Goal: Entertainment & Leisure: Consume media (video, audio)

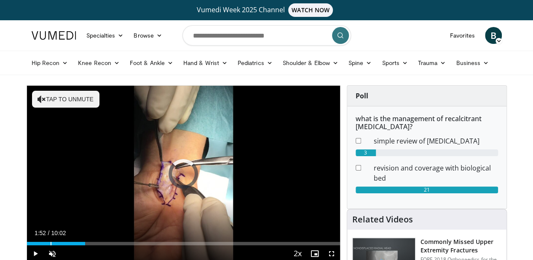
drag, startPoint x: 74, startPoint y: 257, endPoint x: 0, endPoint y: 254, distance: 74.2
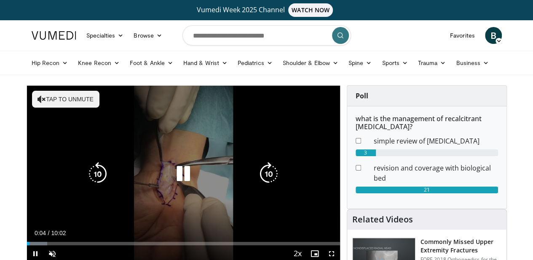
click at [175, 185] on icon "Video Player" at bounding box center [183, 174] width 24 height 24
click at [134, 169] on div "10 seconds Tap to unmute" at bounding box center [183, 174] width 313 height 176
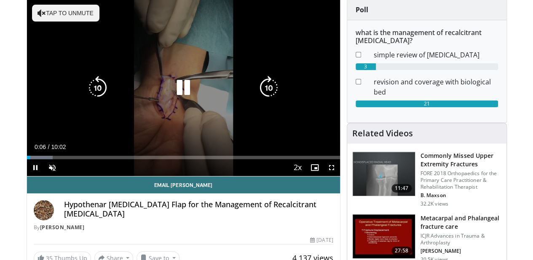
scroll to position [89, 0]
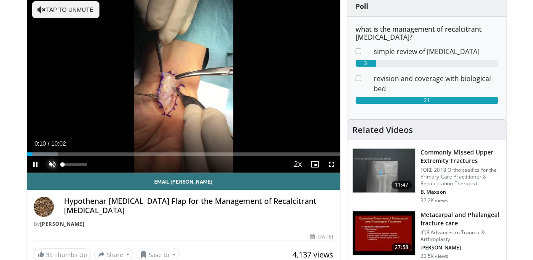
click at [44, 172] on span "Video Player" at bounding box center [52, 163] width 17 height 17
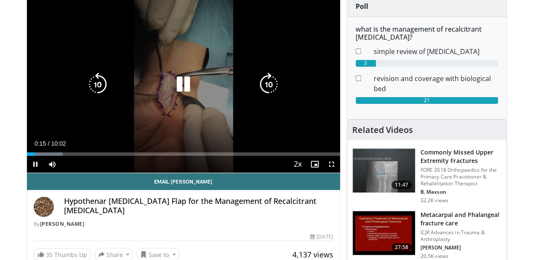
click at [171, 91] on icon "Video Player" at bounding box center [183, 84] width 24 height 24
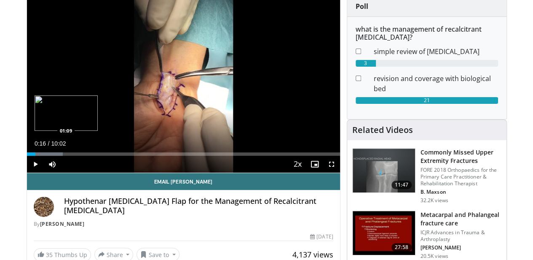
click at [45, 155] on div "Loaded : 11.51% 00:16 01:09" at bounding box center [183, 153] width 313 height 3
click at [27, 172] on span "Video Player" at bounding box center [35, 163] width 17 height 17
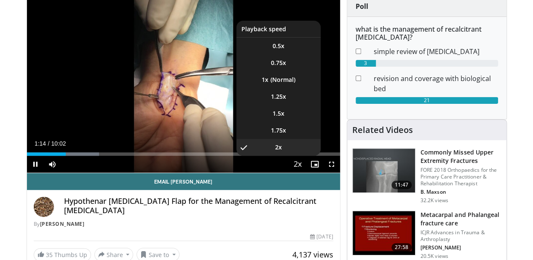
click at [304, 173] on span "Video Player" at bounding box center [298, 164] width 12 height 17
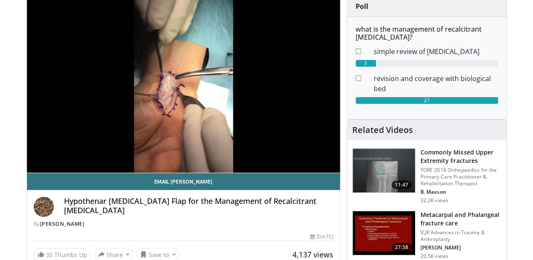
click at [306, 173] on video-js "**********" at bounding box center [183, 84] width 313 height 177
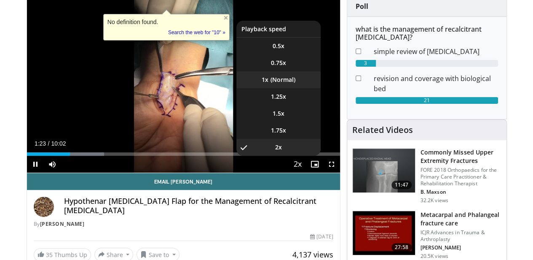
click at [287, 88] on li "1x" at bounding box center [278, 79] width 84 height 17
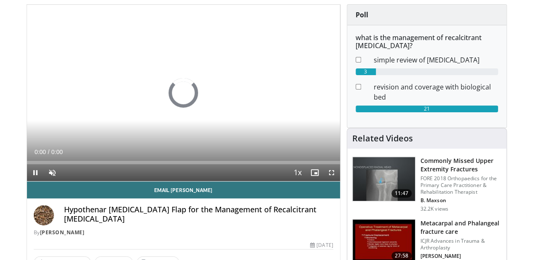
scroll to position [89, 0]
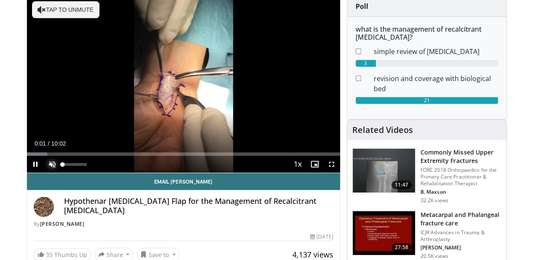
click at [44, 172] on span "Video Player" at bounding box center [52, 163] width 17 height 17
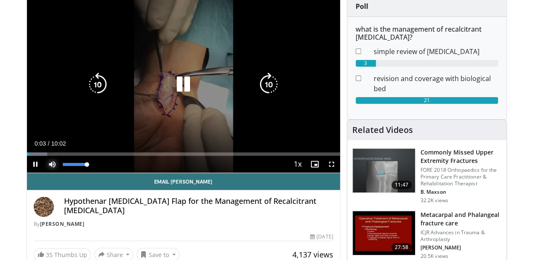
drag, startPoint x: 67, startPoint y: 178, endPoint x: 107, endPoint y: 182, distance: 39.9
click at [107, 172] on div "Current Time 0:03 / Duration 10:02 Pause Skip Backward Skip Forward Mute 100% L…" at bounding box center [183, 163] width 313 height 17
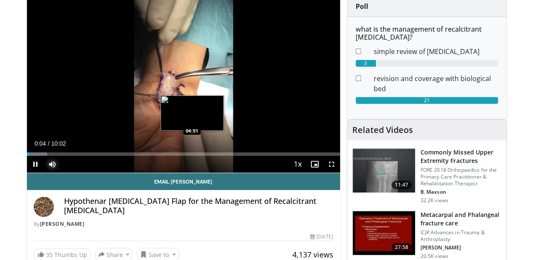
click at [170, 155] on div "Loaded : 6.57% 00:04 04:51" at bounding box center [183, 153] width 313 height 3
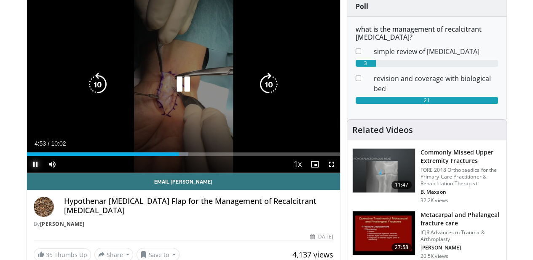
click at [27, 172] on span "Video Player" at bounding box center [35, 163] width 17 height 17
click at [47, 142] on div "10 seconds Tap to unmute" at bounding box center [183, 84] width 313 height 176
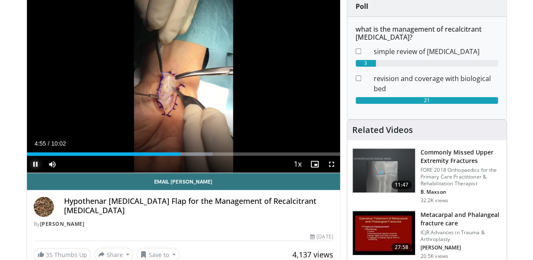
click at [27, 172] on span "Video Player" at bounding box center [35, 163] width 17 height 17
drag, startPoint x: 60, startPoint y: 178, endPoint x: 13, endPoint y: 179, distance: 47.2
click at [27, 173] on video-js "**********" at bounding box center [183, 84] width 313 height 177
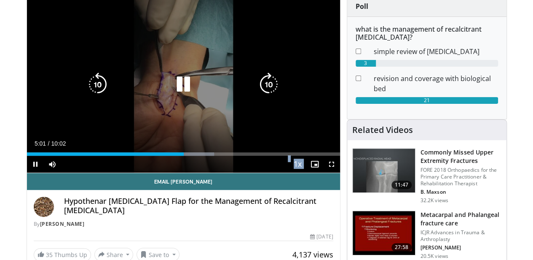
click at [27, 173] on video-js "**********" at bounding box center [183, 84] width 313 height 177
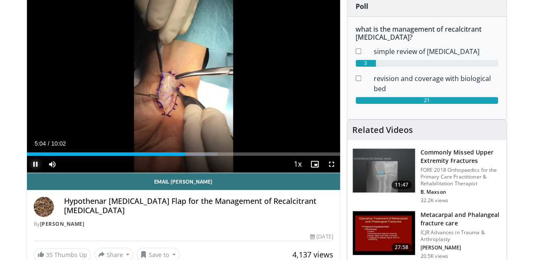
click at [27, 172] on span "Video Player" at bounding box center [35, 163] width 17 height 17
click at [238, 155] on div "Loaded : 63.12% 05:19 06:50" at bounding box center [183, 153] width 313 height 3
click at [27, 172] on span "Video Player" at bounding box center [35, 163] width 17 height 17
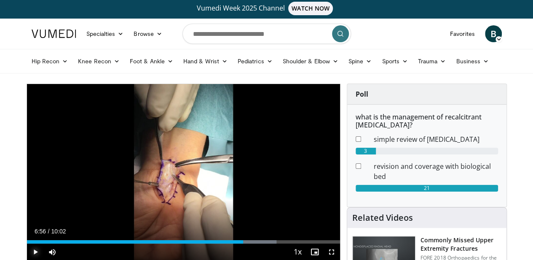
scroll to position [0, 0]
